Goal: Navigation & Orientation: Find specific page/section

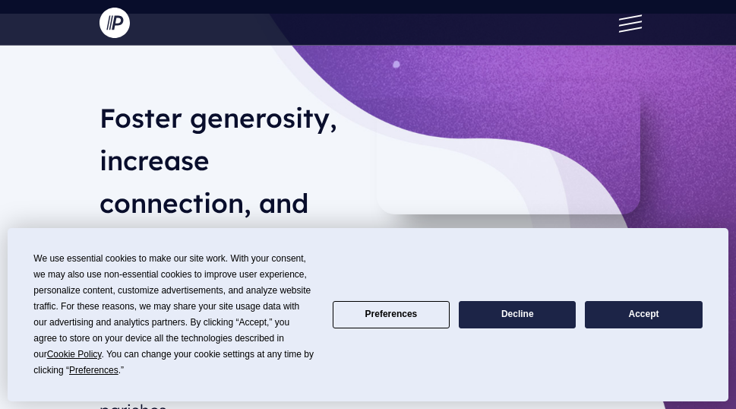
scroll to position [43, 0]
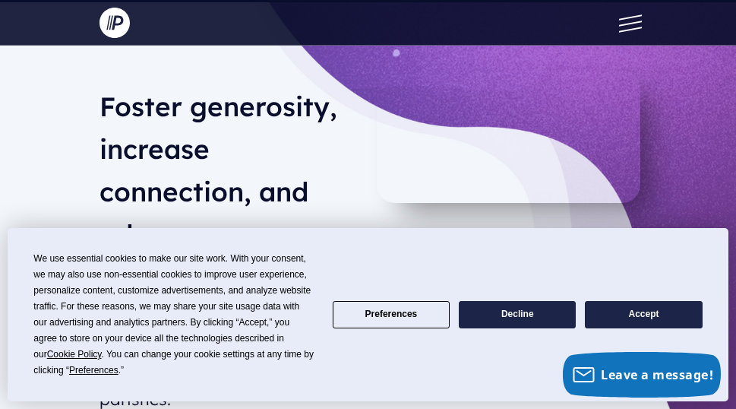
click at [624, 308] on button "Accept" at bounding box center [643, 314] width 117 height 27
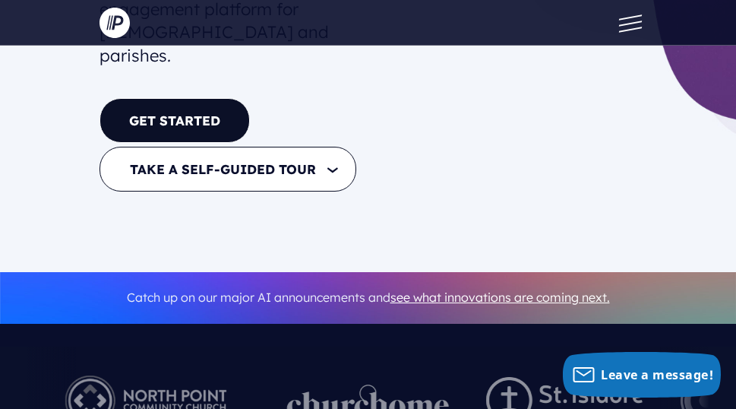
scroll to position [400, 0]
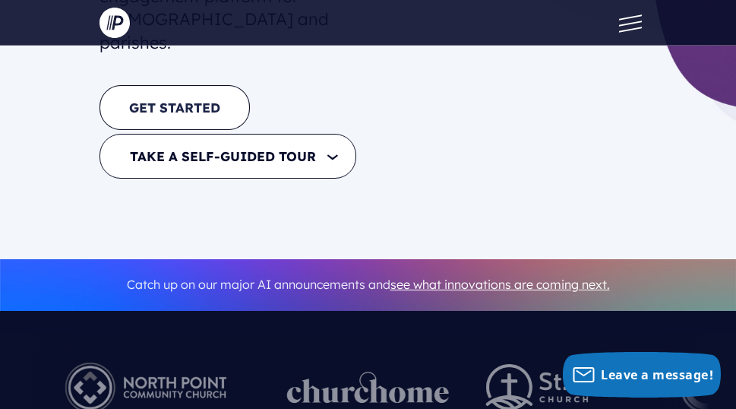
click at [186, 85] on link "GET STARTED" at bounding box center [175, 107] width 150 height 45
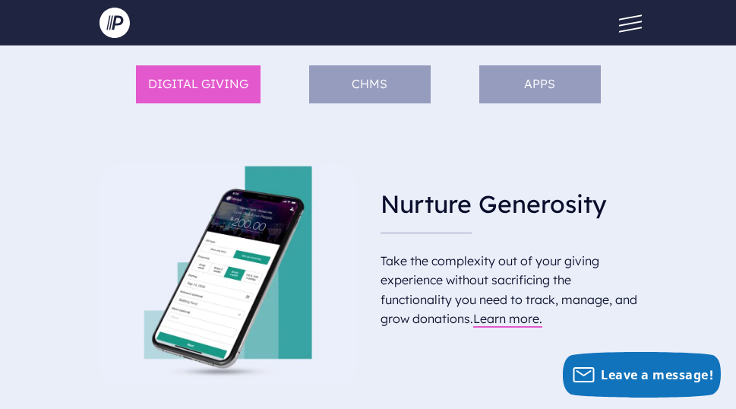
scroll to position [834, 0]
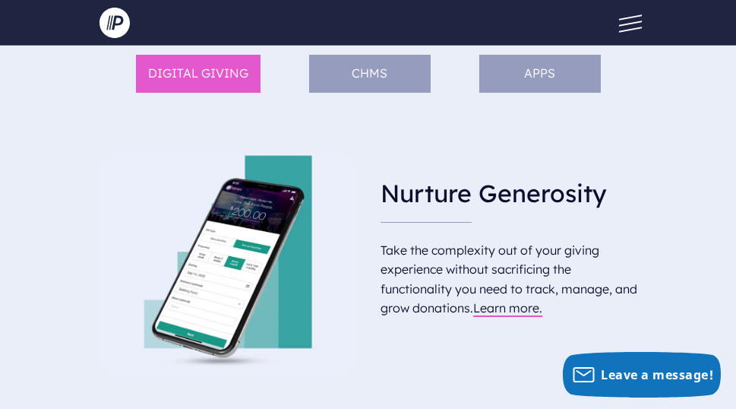
click at [221, 74] on li "DIGITAL GIVING" at bounding box center [198, 74] width 125 height 38
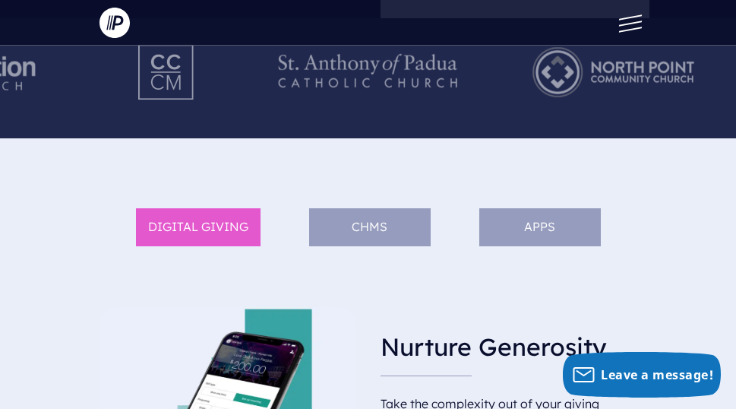
scroll to position [503, 0]
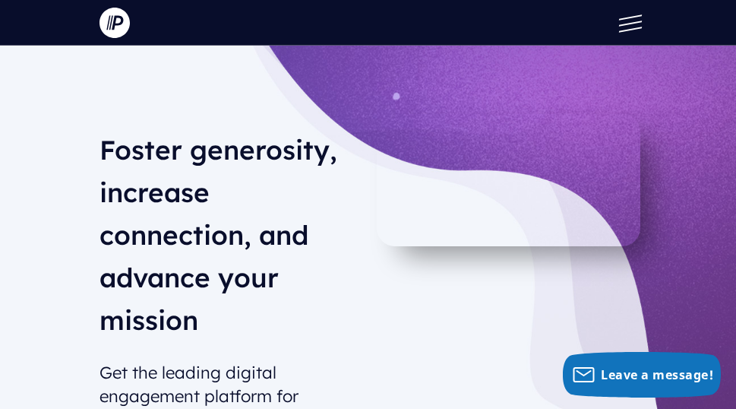
click at [637, 25] on button at bounding box center [627, 23] width 46 height 46
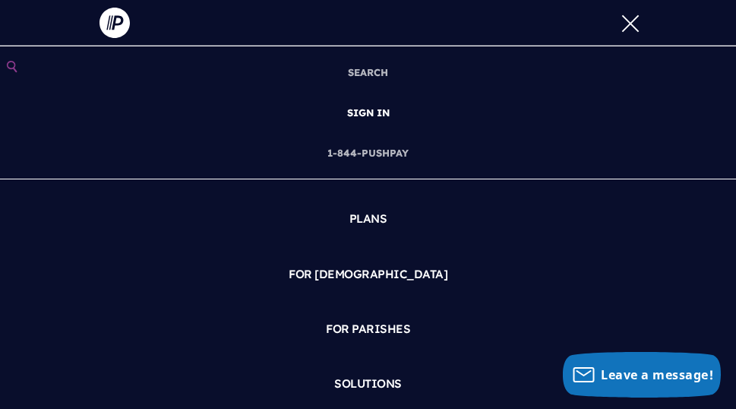
click at [371, 108] on link "SIGN IN" at bounding box center [368, 113] width 55 height 40
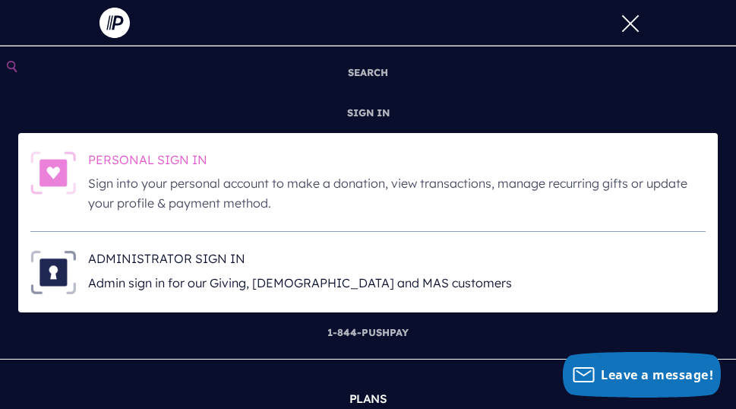
click at [229, 166] on h6 "PERSONAL SIGN IN" at bounding box center [397, 162] width 618 height 23
